Goal: Task Accomplishment & Management: Use online tool/utility

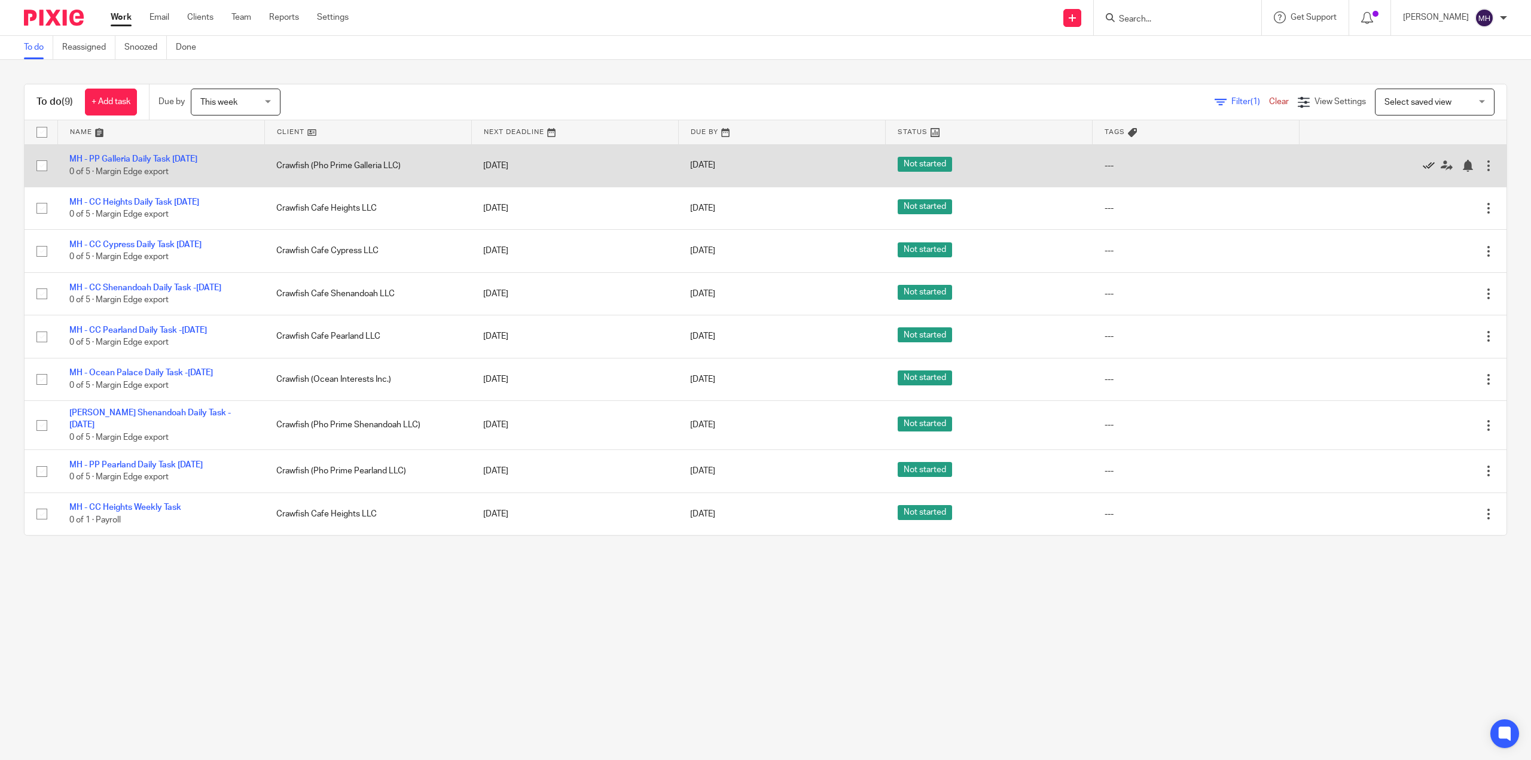
click at [1423, 165] on icon at bounding box center [1429, 166] width 12 height 12
click at [1423, 169] on icon at bounding box center [1429, 166] width 12 height 12
click at [1423, 168] on icon at bounding box center [1429, 166] width 12 height 12
click at [1423, 167] on icon at bounding box center [1429, 166] width 12 height 12
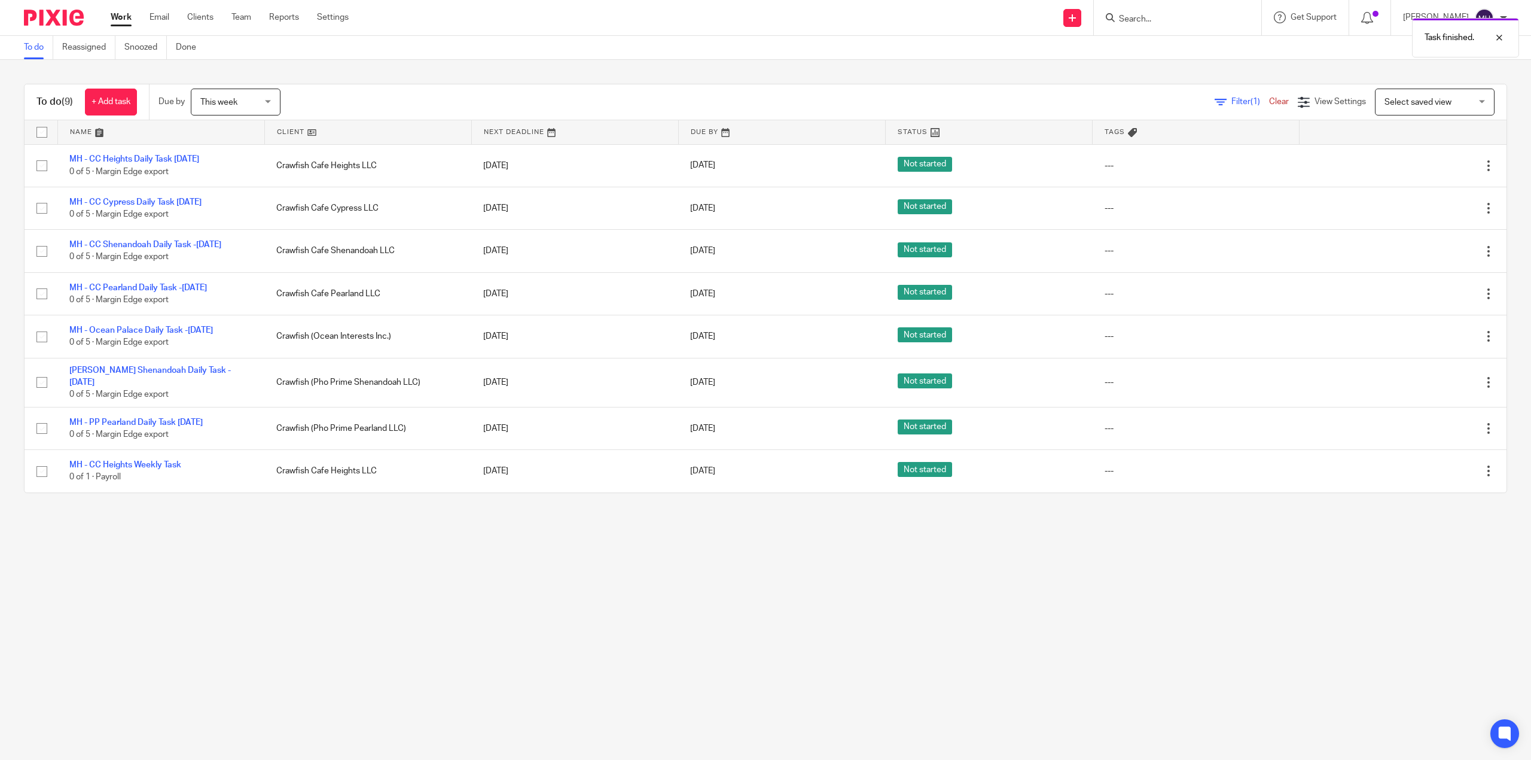
click at [1423, 167] on icon at bounding box center [1429, 166] width 12 height 12
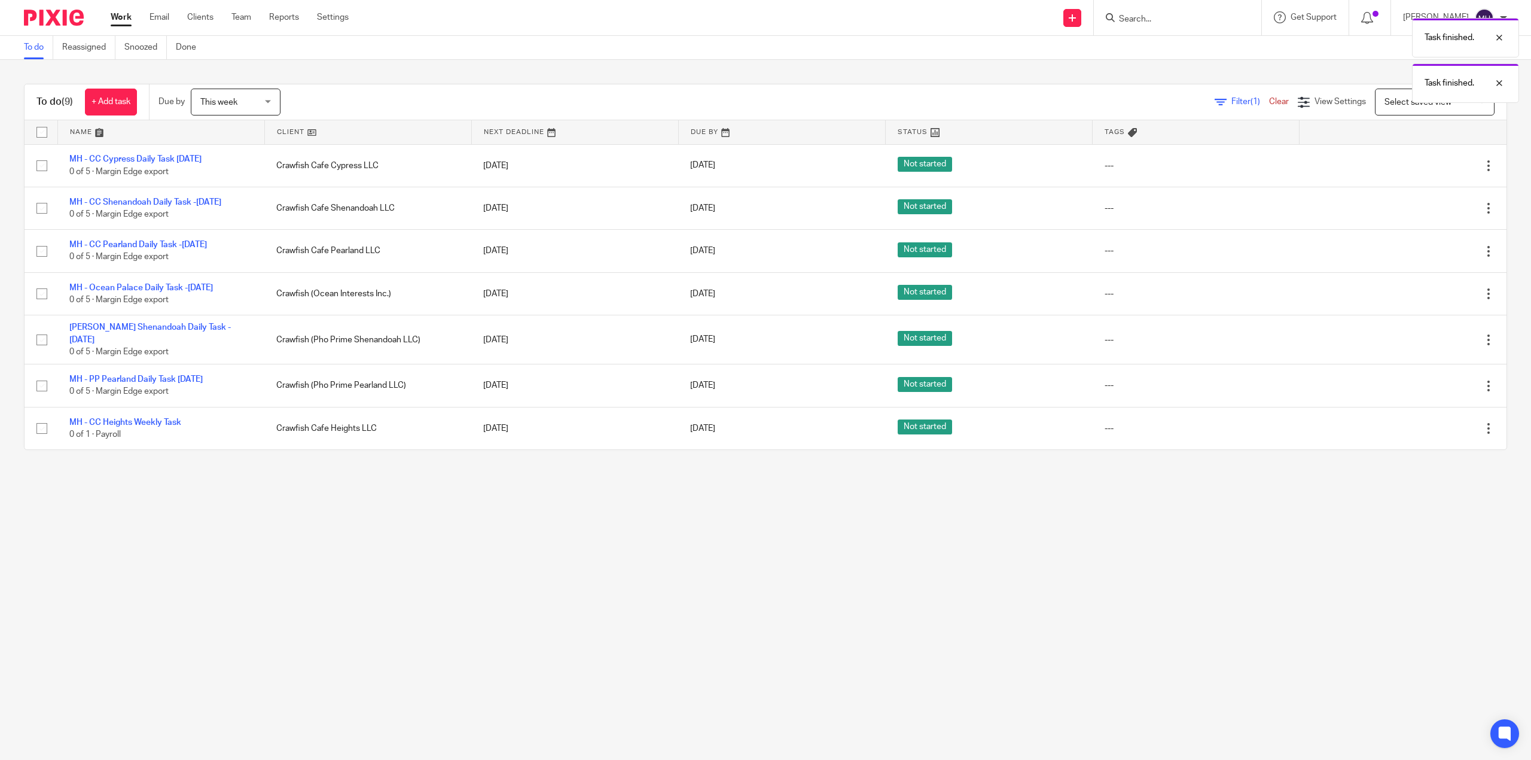
click at [1423, 167] on icon at bounding box center [1429, 166] width 12 height 12
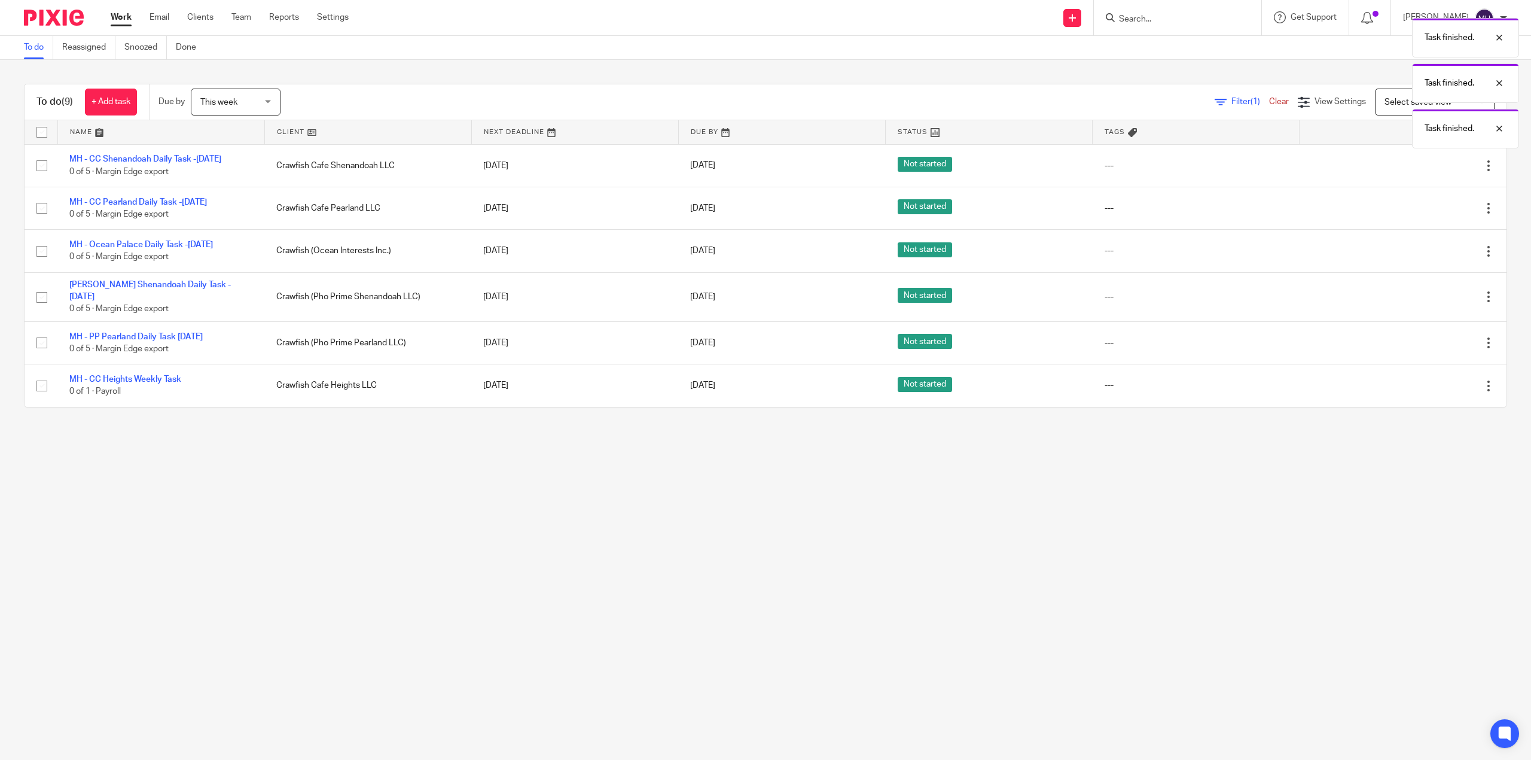
click at [1423, 167] on icon at bounding box center [1429, 166] width 12 height 12
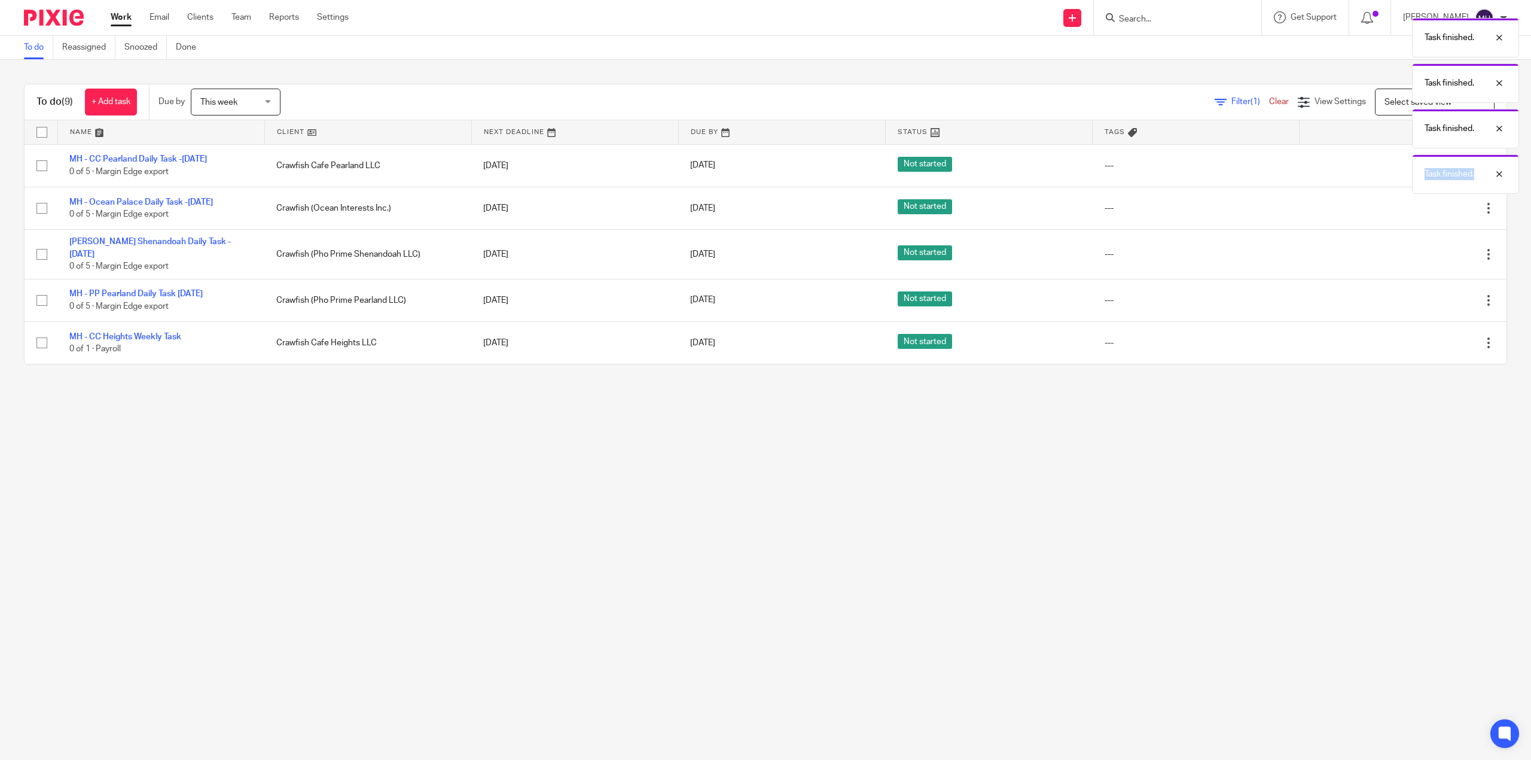
click at [1405, 168] on div "Task finished. Task finished. Task finished. Task finished." at bounding box center [1143, 103] width 754 height 182
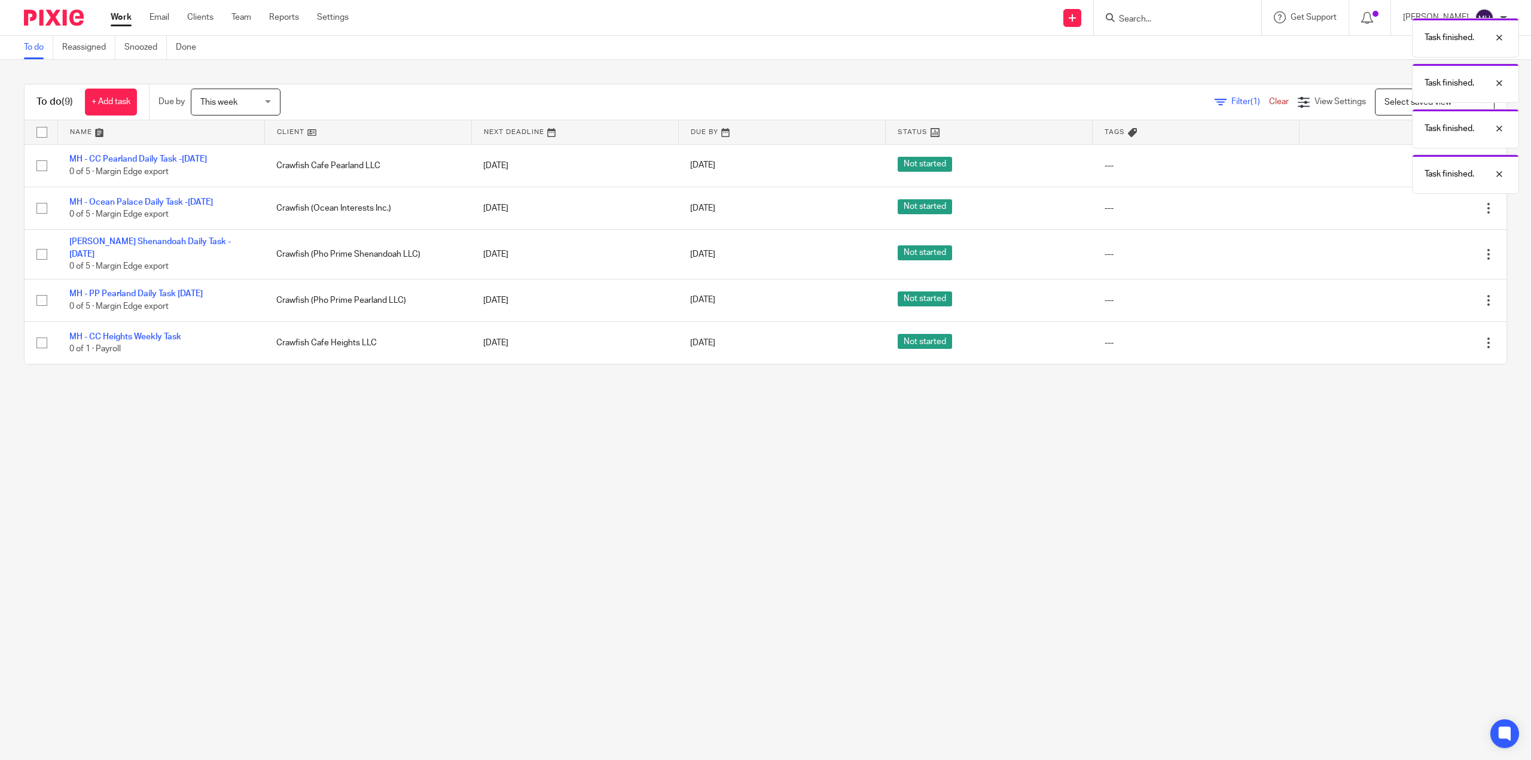
click at [1338, 512] on main "To do Reassigned Snoozed Done To do (9) + Add task Due by This week This week […" at bounding box center [765, 380] width 1531 height 760
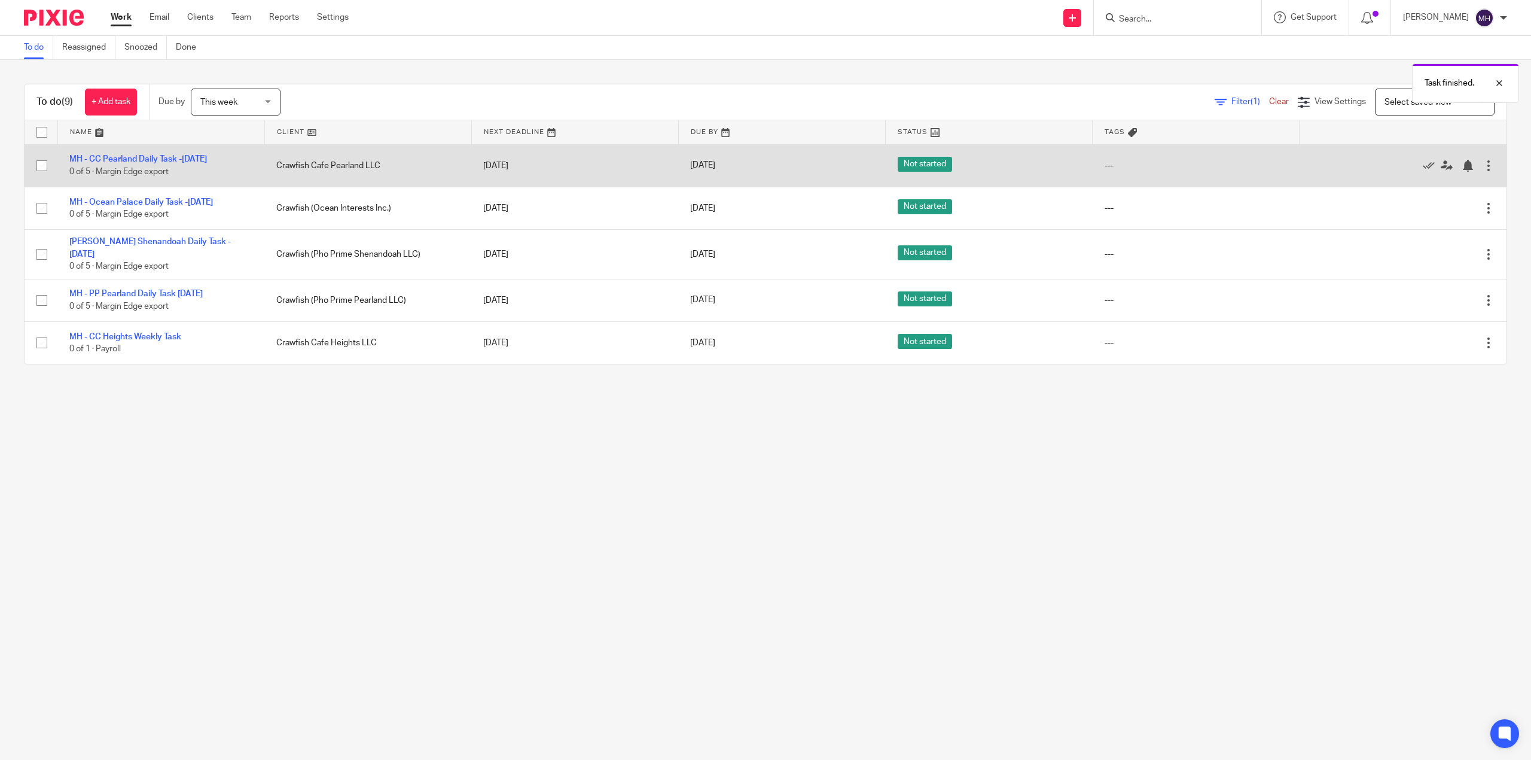
click at [1396, 167] on div at bounding box center [1397, 166] width 171 height 12
click at [1423, 168] on icon at bounding box center [1429, 166] width 12 height 12
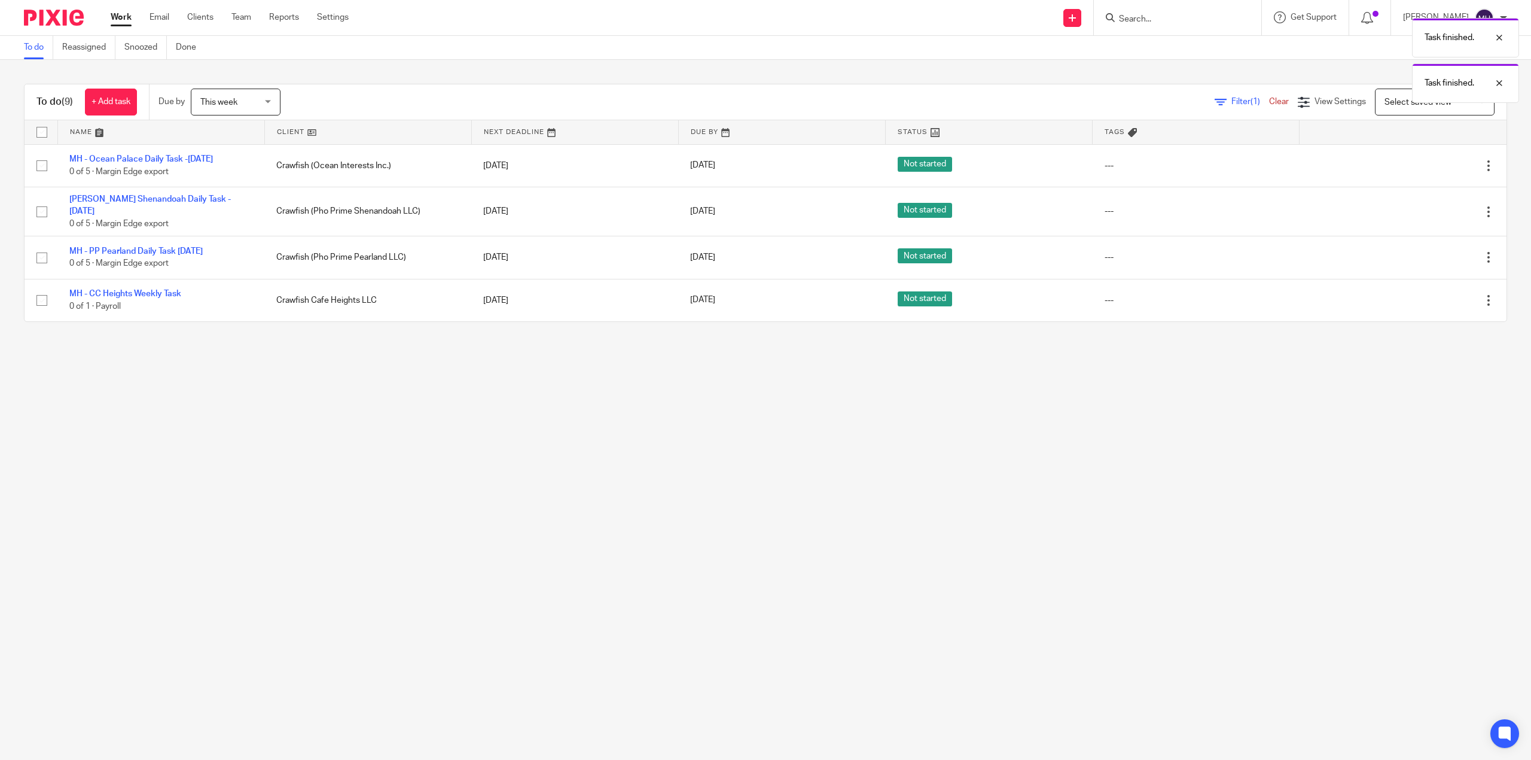
click at [1423, 168] on icon at bounding box center [1429, 166] width 12 height 12
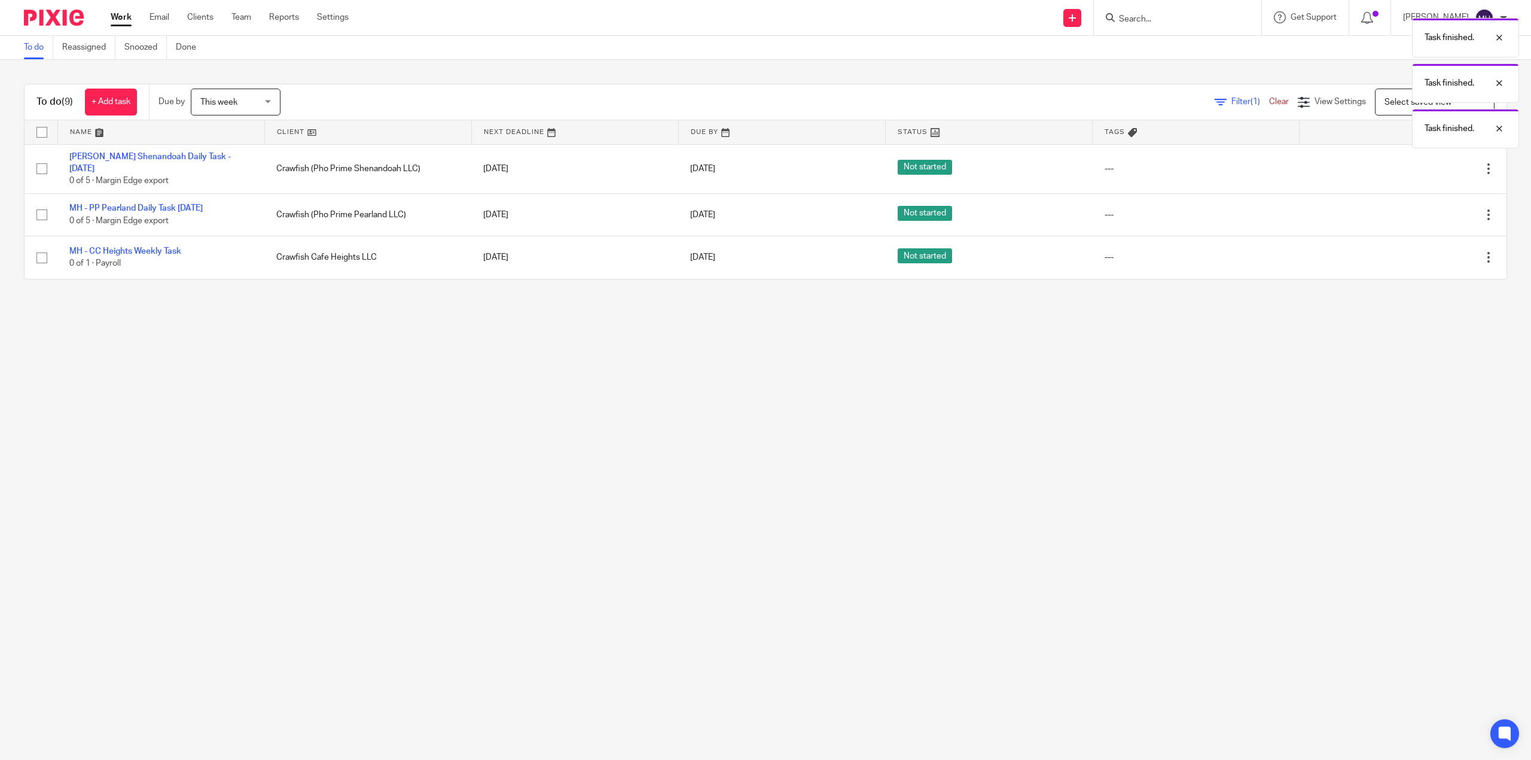
click at [1423, 168] on icon at bounding box center [1429, 169] width 12 height 12
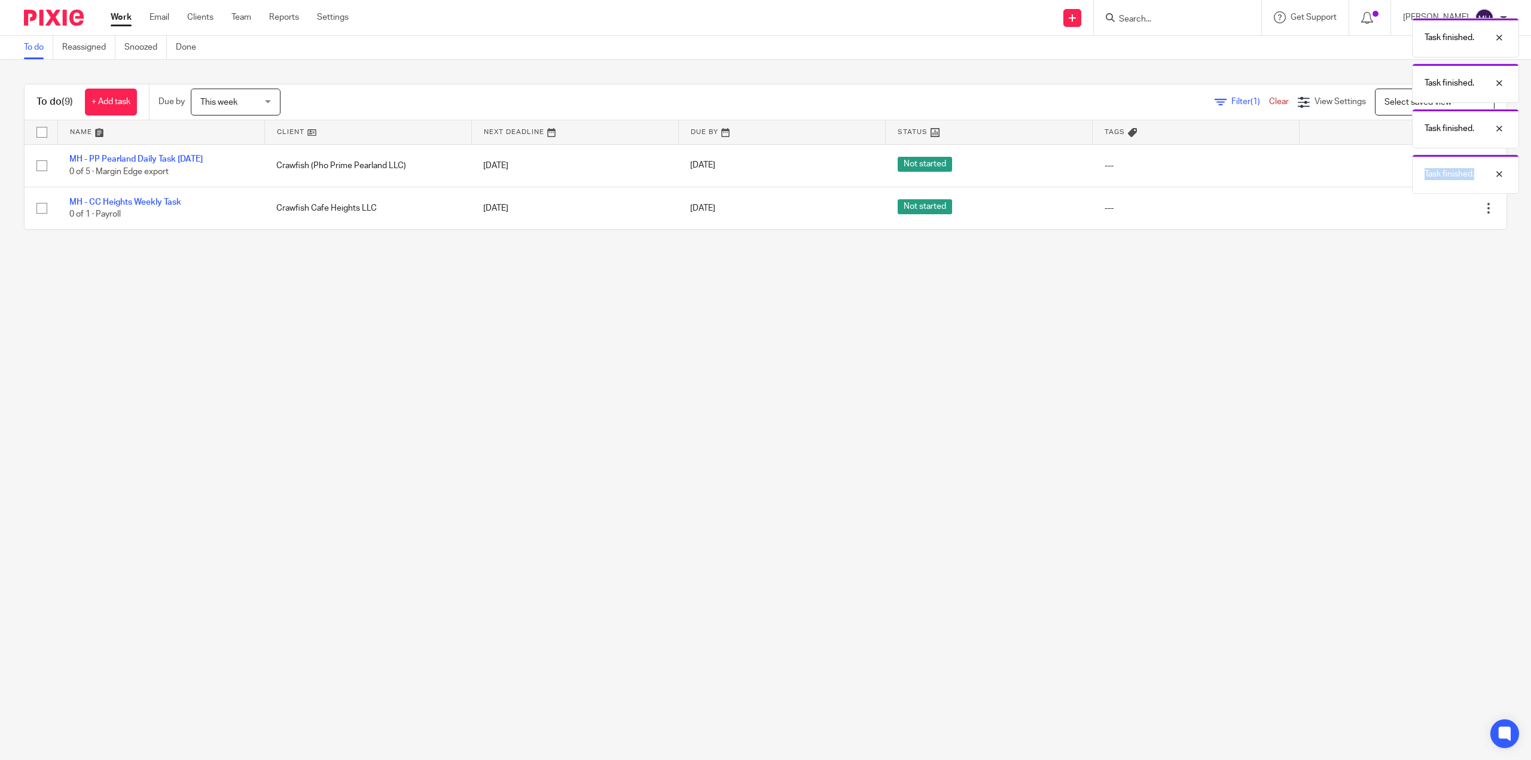
click at [1403, 168] on div "Task finished. Task finished. Task finished. Task finished." at bounding box center [1143, 103] width 754 height 182
click at [1402, 168] on div "Task finished. Task finished. Task finished. Task finished." at bounding box center [1143, 103] width 754 height 182
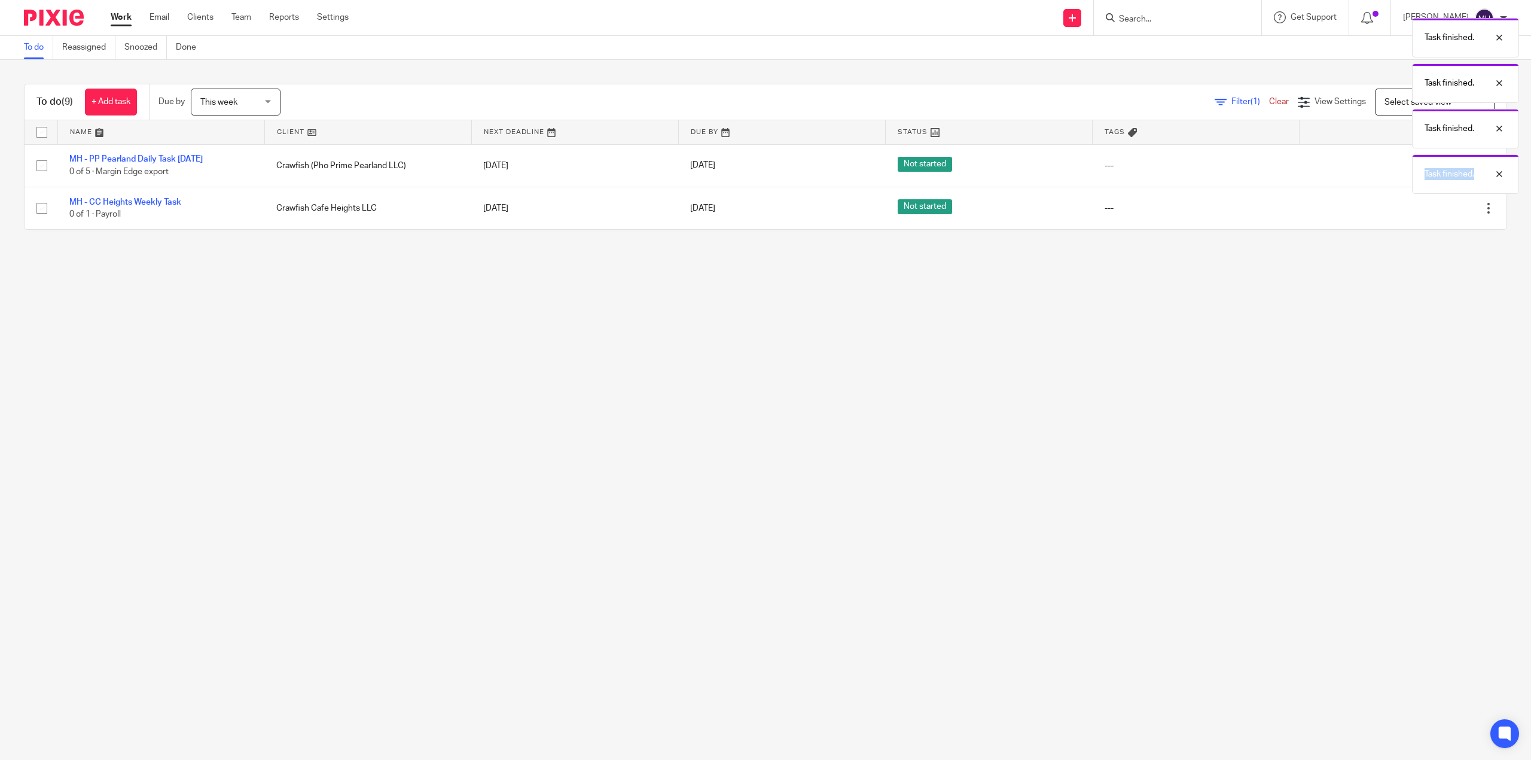
click at [1402, 168] on div "Task finished. Task finished. Task finished. Task finished." at bounding box center [1143, 103] width 754 height 182
